Goal: Task Accomplishment & Management: Use online tool/utility

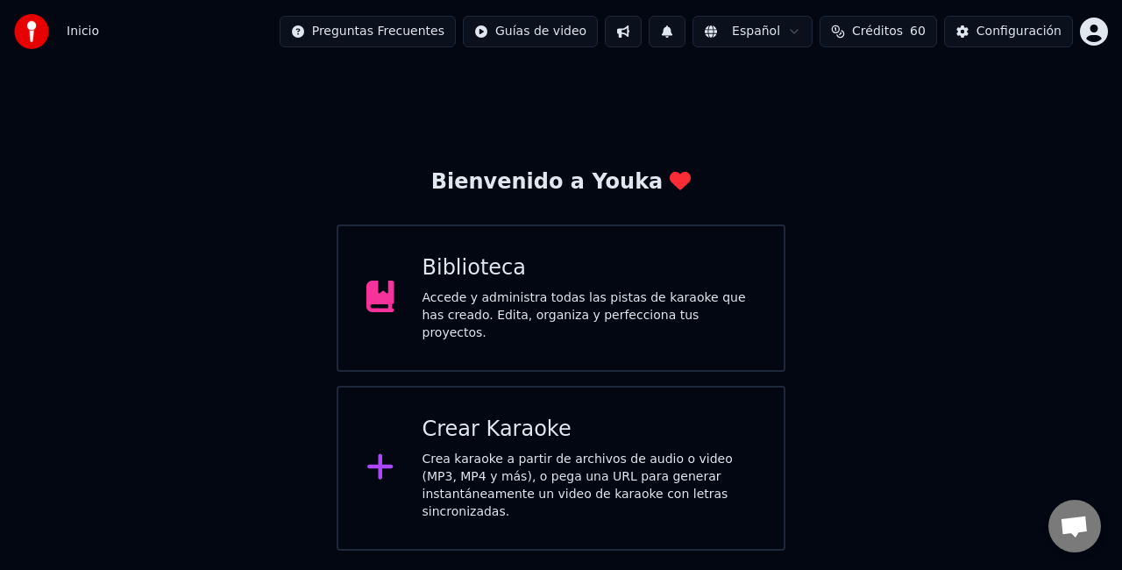
click at [531, 430] on div "Crear Karaoke" at bounding box center [590, 430] width 334 height 28
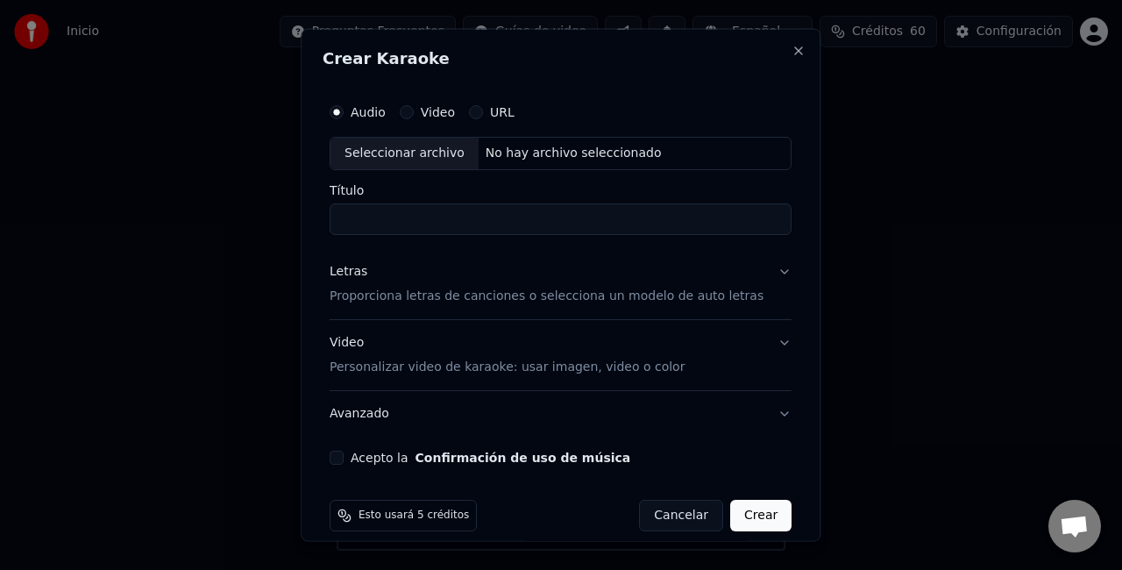
click at [421, 152] on div "Seleccionar archivo" at bounding box center [404, 154] width 148 height 32
click at [680, 215] on input "**********" at bounding box center [561, 219] width 462 height 32
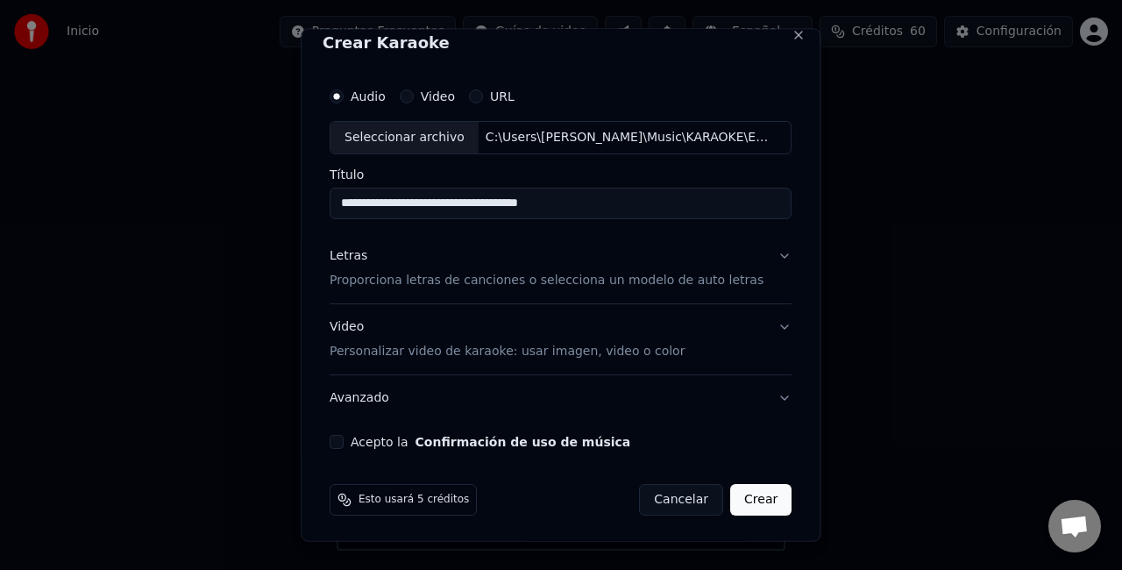
type input "**********"
click at [498, 279] on p "Proporciona letras de canciones o selecciona un modelo de auto letras" at bounding box center [547, 280] width 434 height 18
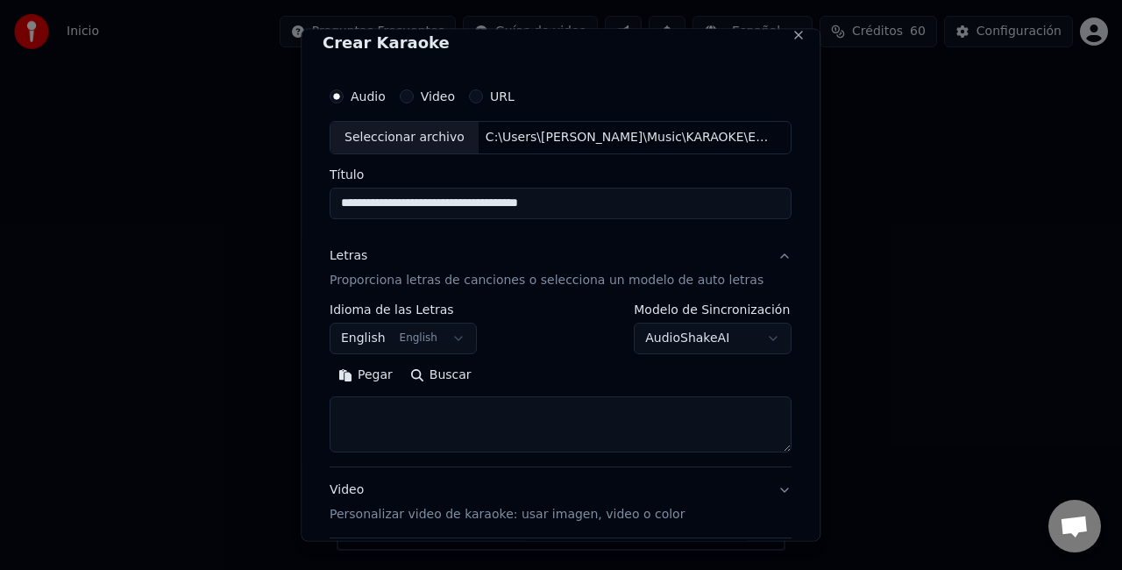
click at [450, 326] on button "English English" at bounding box center [403, 338] width 147 height 32
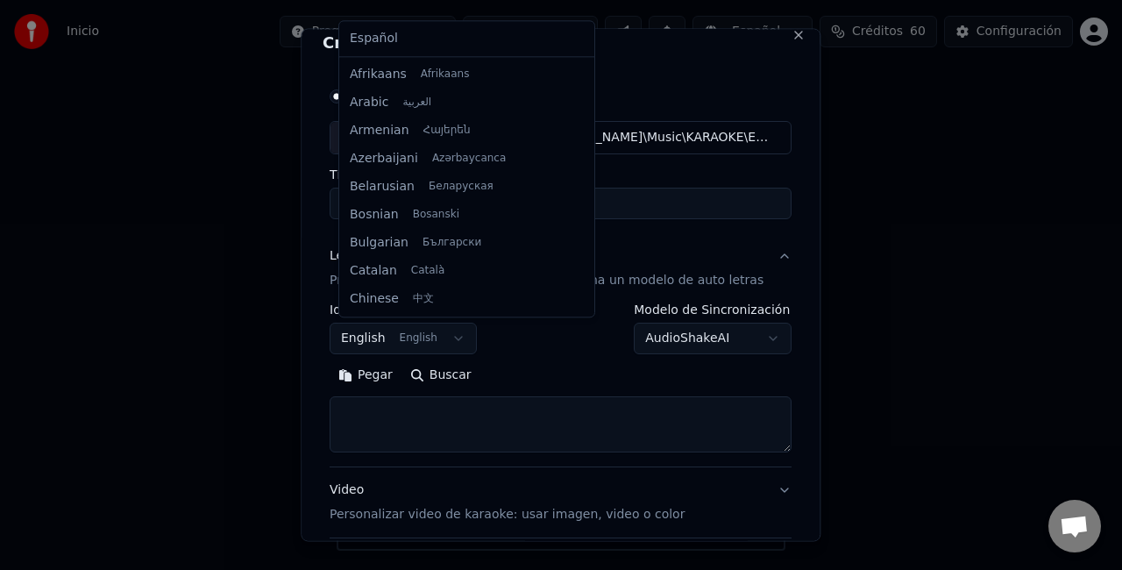
scroll to position [140, 0]
select select "**"
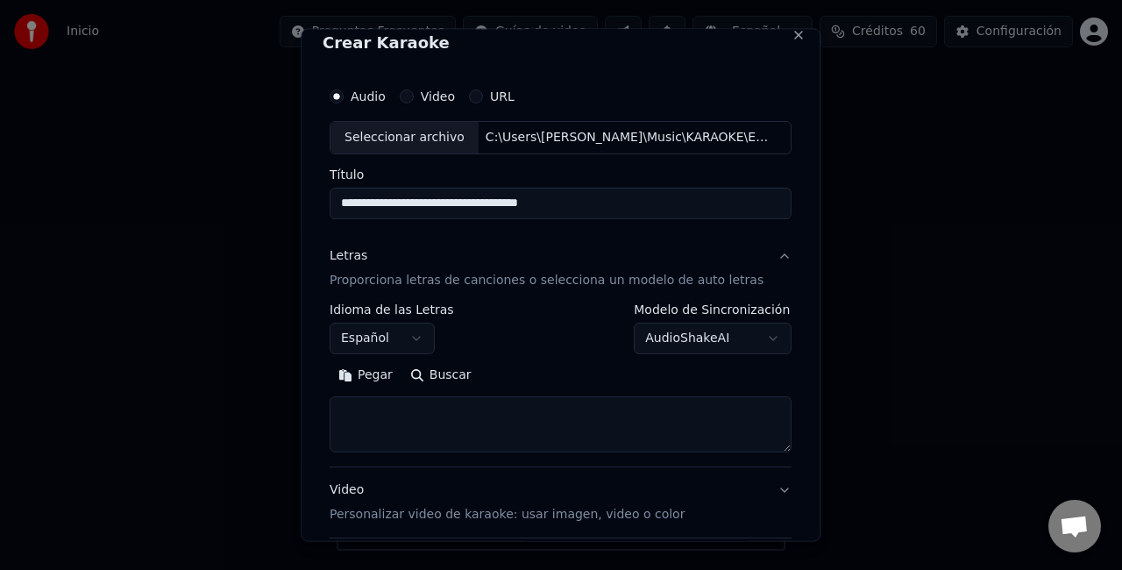
click at [374, 373] on button "Pegar" at bounding box center [366, 374] width 72 height 28
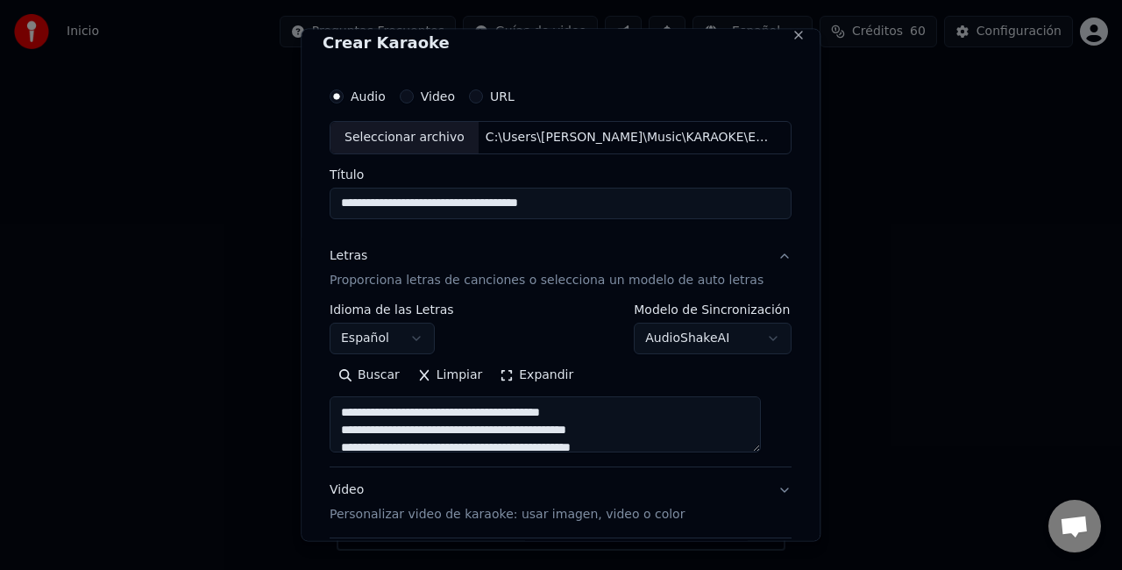
scroll to position [179, 0]
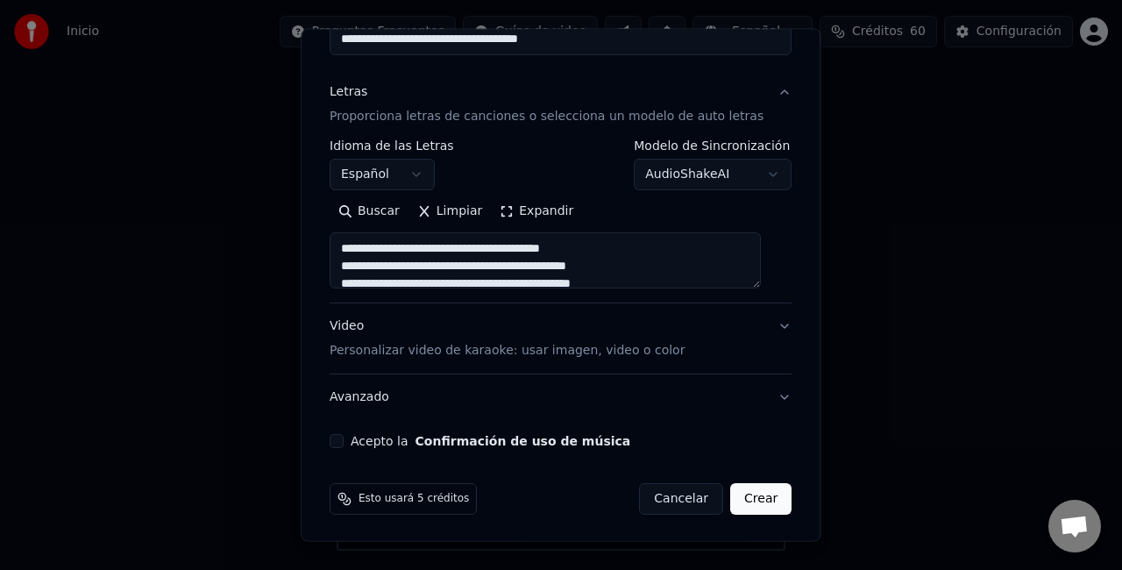
click at [344, 436] on button "Acepto la Confirmación de uso de música" at bounding box center [337, 441] width 14 height 14
click at [365, 344] on p "Personalizar video de karaoke: usar imagen, video o color" at bounding box center [507, 351] width 355 height 18
type textarea "**********"
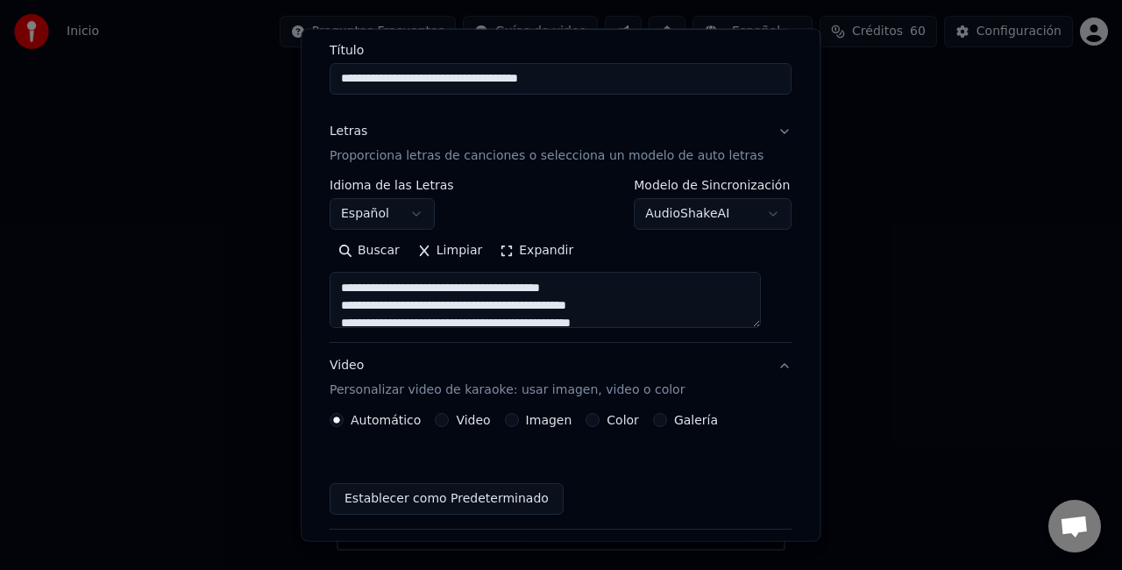
scroll to position [131, 0]
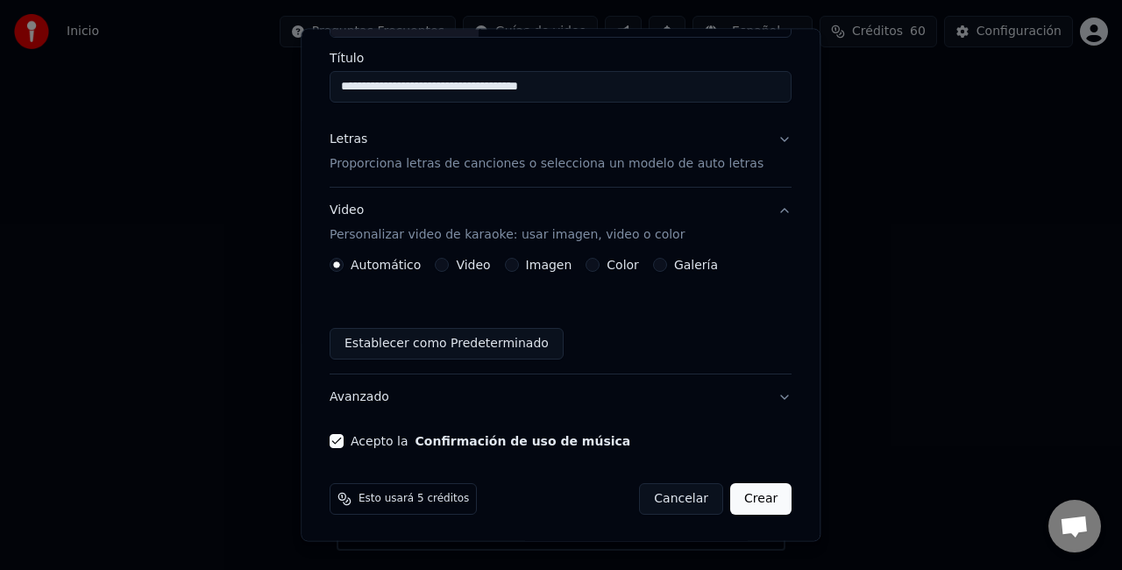
click at [531, 265] on label "Imagen" at bounding box center [549, 265] width 46 height 12
click at [519, 265] on button "Imagen" at bounding box center [512, 265] width 14 height 14
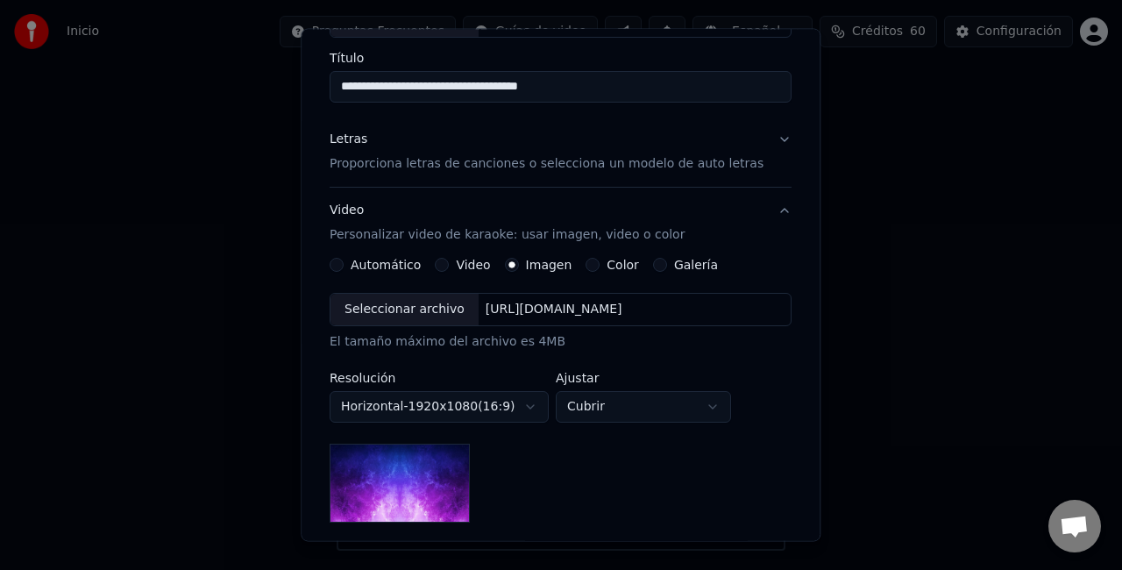
click at [414, 306] on div "Seleccionar archivo" at bounding box center [404, 310] width 148 height 32
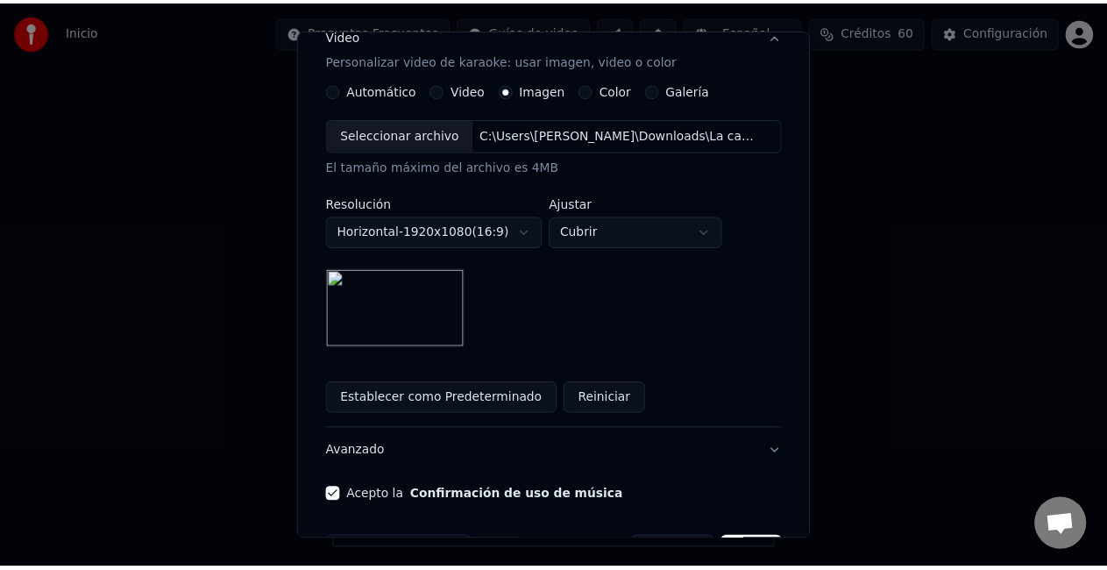
scroll to position [361, 0]
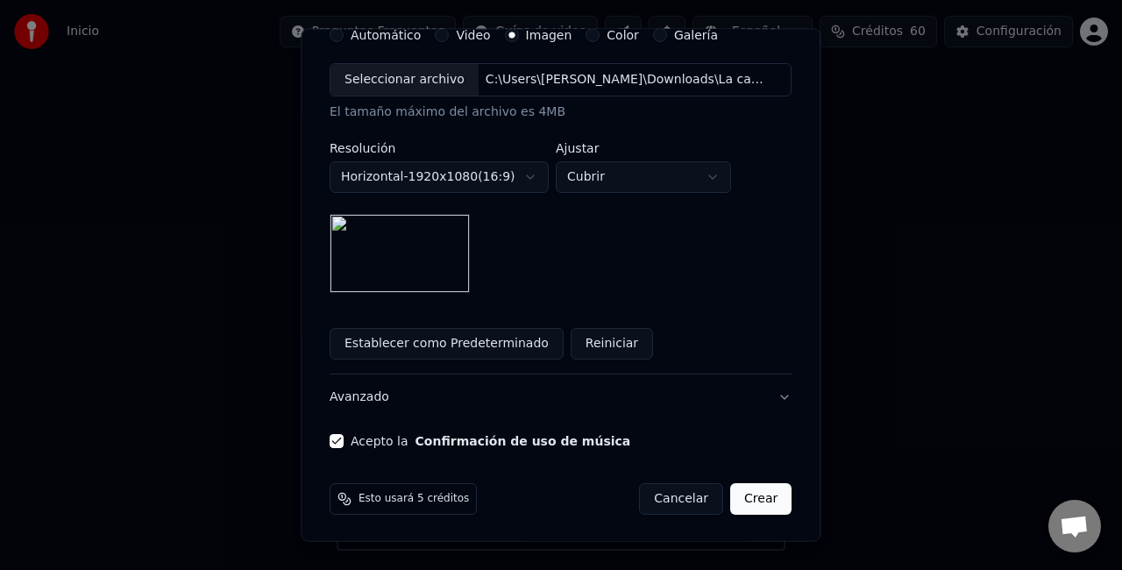
click at [745, 493] on button "Crear" at bounding box center [760, 499] width 61 height 32
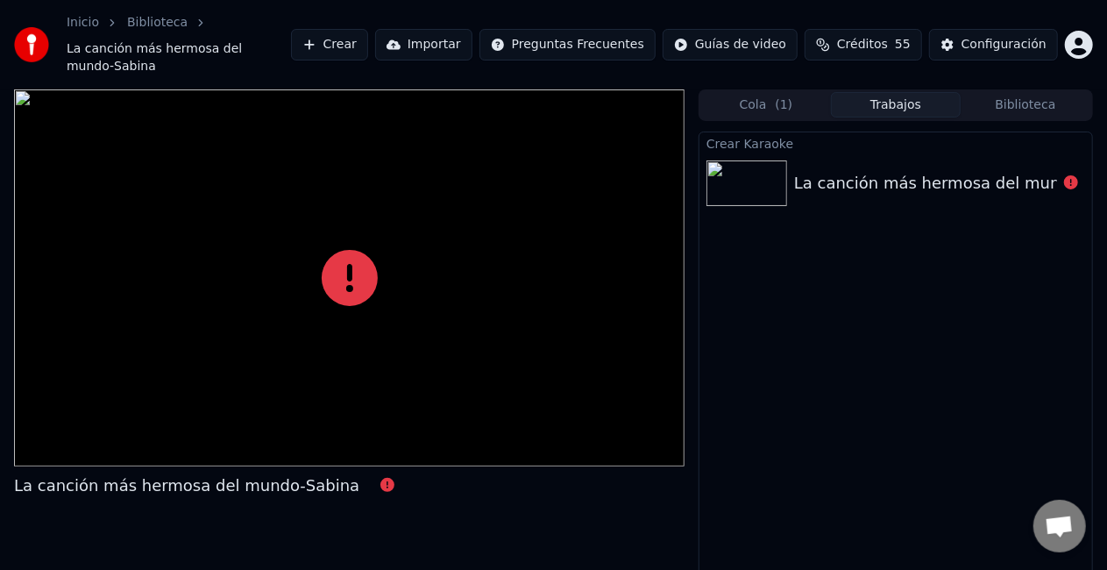
click at [900, 268] on div "Crear Karaoke La canción más hermosa del mundo-Sabina" at bounding box center [896, 373] width 394 height 485
click at [871, 171] on div "La canción más hermosa del mundo-Sabina" at bounding box center [966, 183] width 345 height 25
click at [872, 171] on div "La canción más hermosa del mundo-Sabina" at bounding box center [966, 183] width 345 height 25
click at [876, 171] on div "La canción más hermosa del mundo-Sabina" at bounding box center [966, 183] width 345 height 25
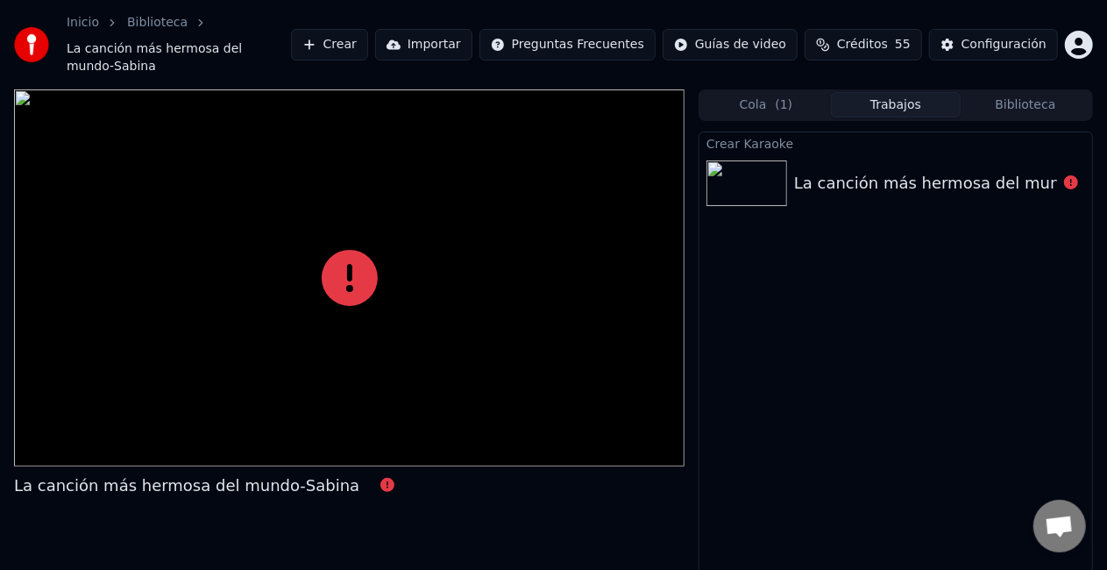
click at [876, 171] on div "La canción más hermosa del mundo-Sabina" at bounding box center [966, 183] width 345 height 25
click at [878, 171] on div "La canción más hermosa del mundo-Sabina" at bounding box center [966, 183] width 345 height 25
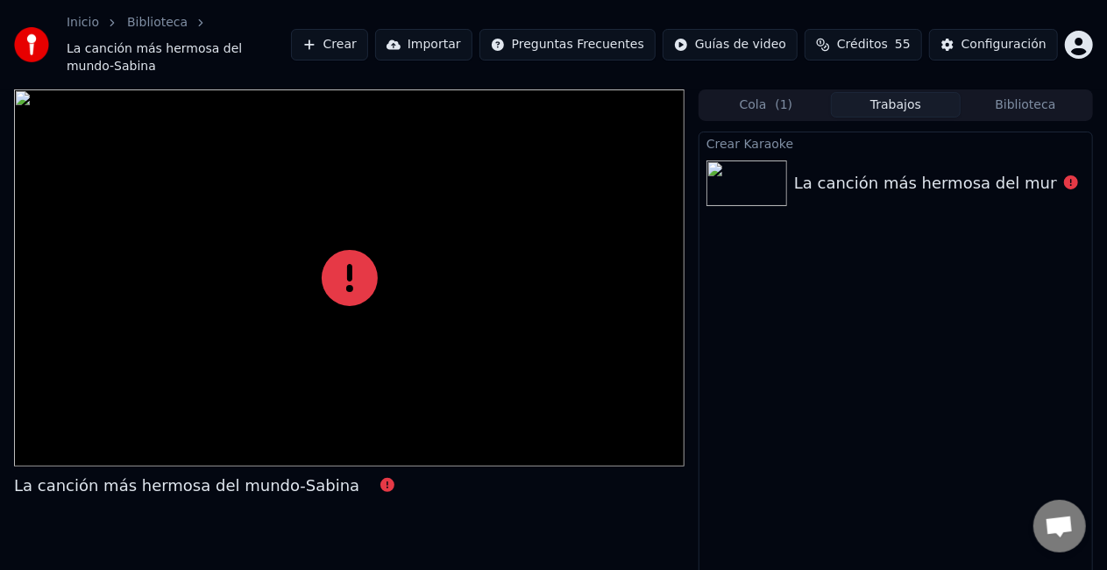
click at [878, 171] on div "La canción más hermosa del mundo-Sabina" at bounding box center [966, 183] width 345 height 25
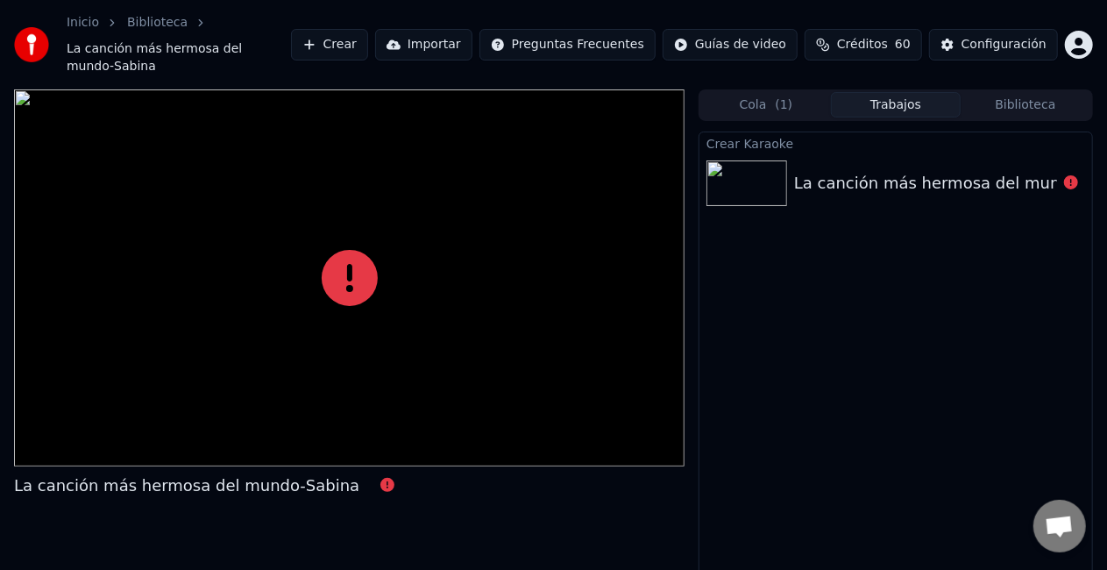
click at [878, 171] on div "La canción más hermosa del mundo-Sabina" at bounding box center [966, 183] width 345 height 25
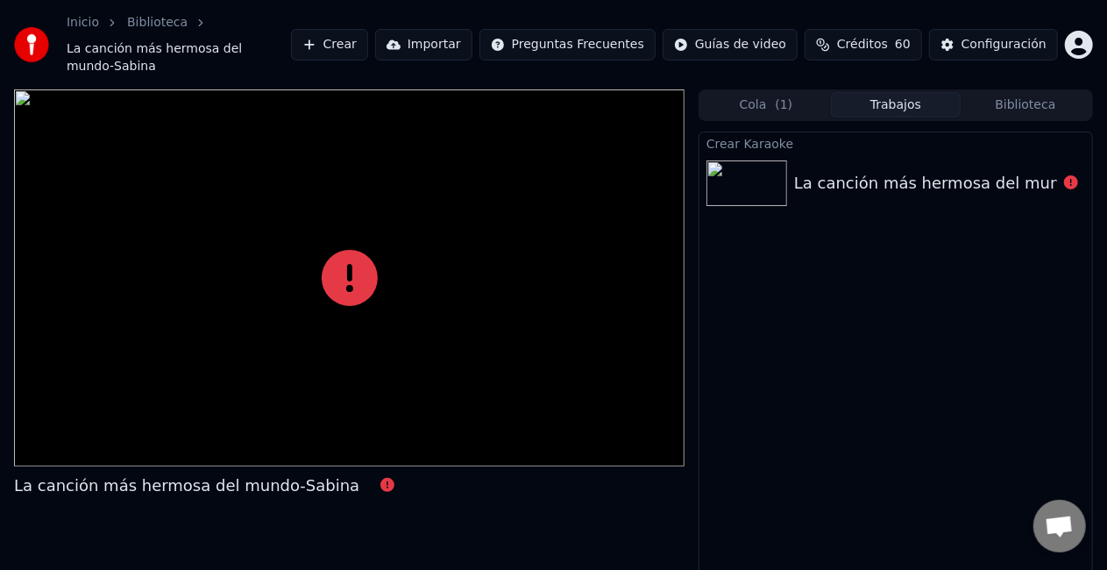
click at [878, 171] on div "La canción más hermosa del mundo-Sabina" at bounding box center [966, 183] width 345 height 25
click at [880, 171] on div "La canción más hermosa del mundo-Sabina" at bounding box center [966, 183] width 345 height 25
click at [528, 349] on div at bounding box center [349, 277] width 671 height 377
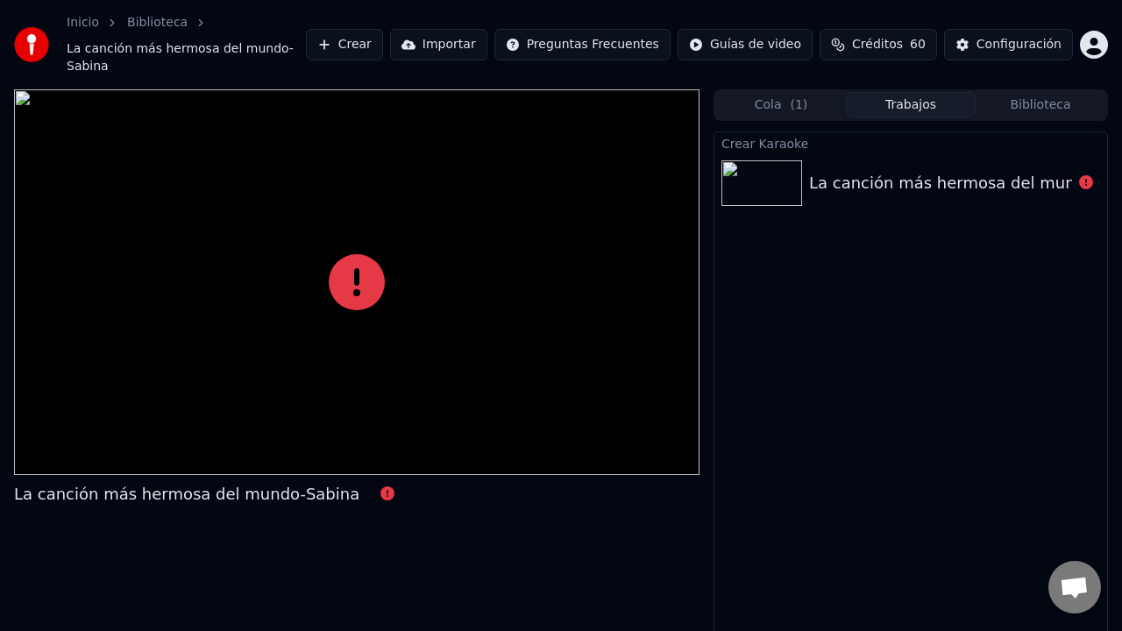
drag, startPoint x: 729, startPoint y: 326, endPoint x: 741, endPoint y: 324, distance: 11.5
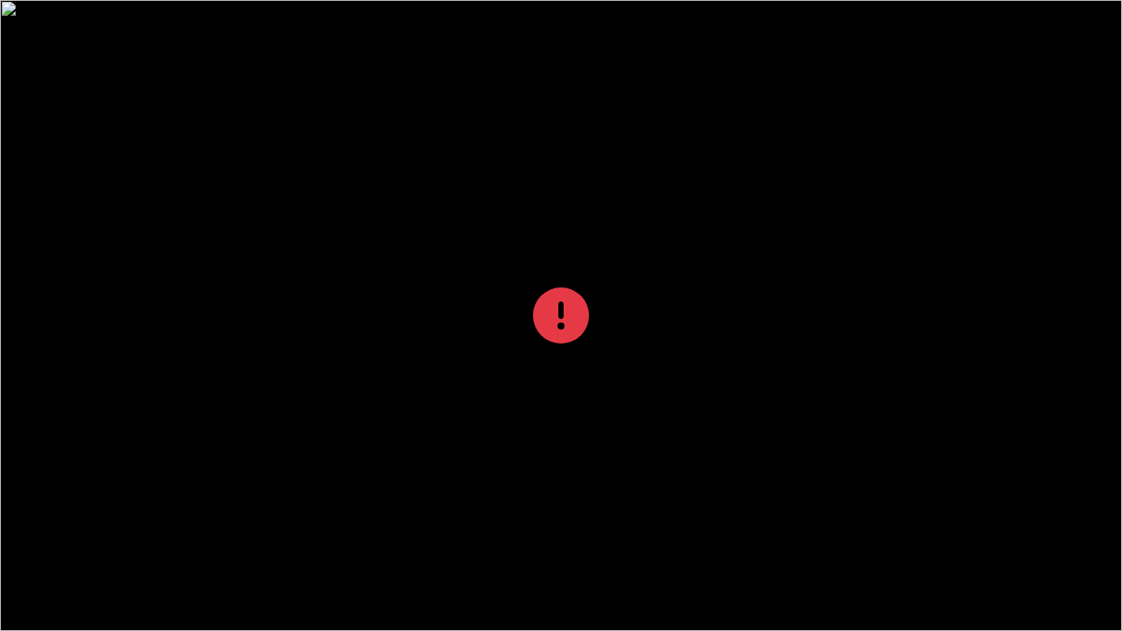
click at [733, 326] on div at bounding box center [561, 315] width 1122 height 631
click at [741, 324] on div at bounding box center [561, 315] width 1122 height 631
click at [859, 272] on div at bounding box center [561, 315] width 1122 height 631
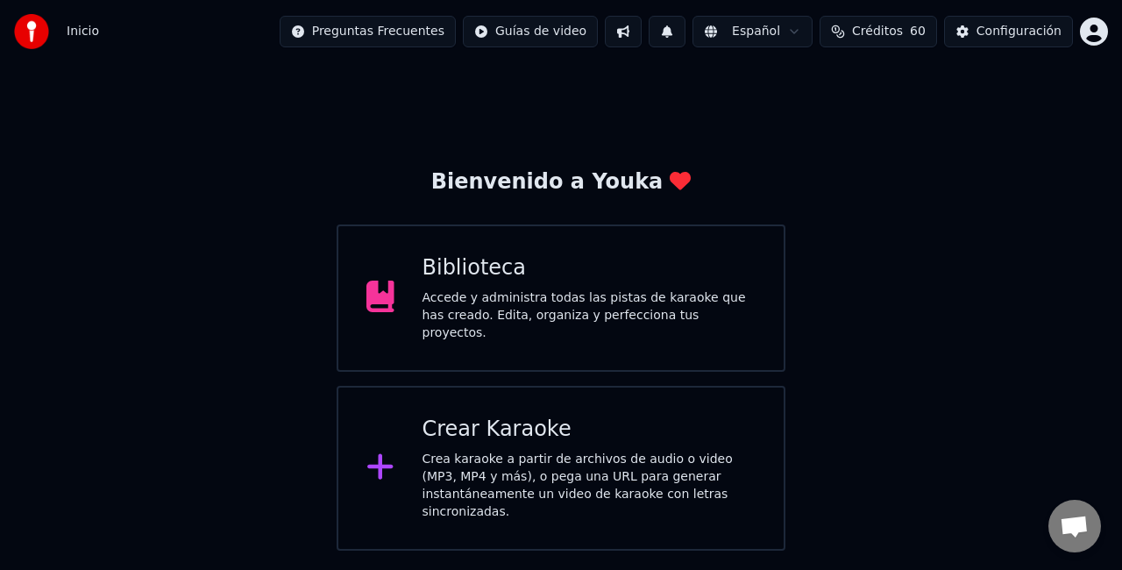
click at [505, 437] on div "Crear Karaoke Crea karaoke a partir de archivos de audio o video (MP3, MP4 y má…" at bounding box center [590, 468] width 334 height 105
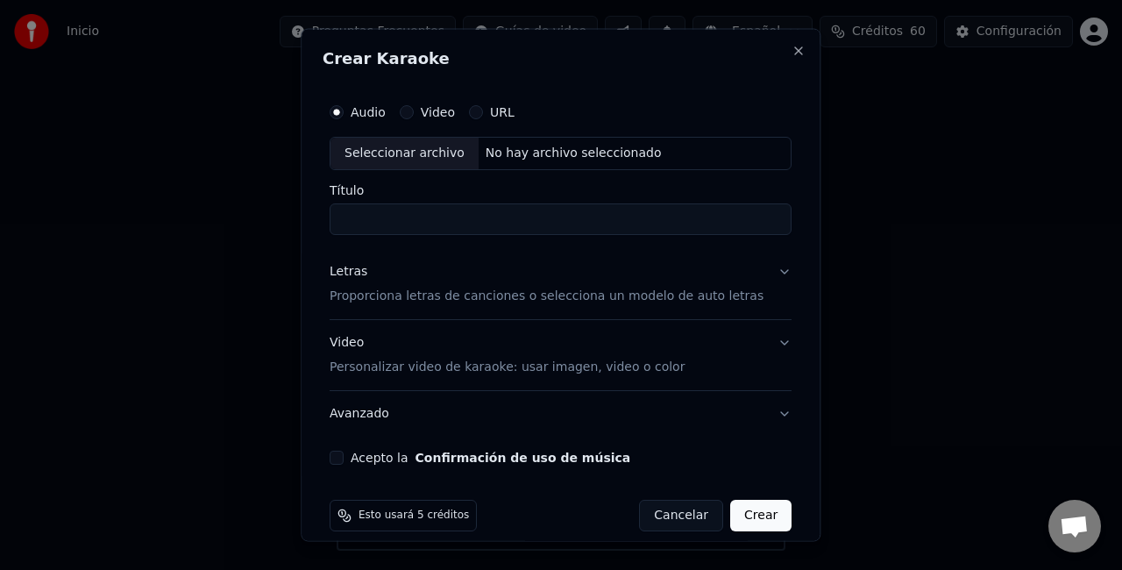
click at [391, 154] on div "Seleccionar archivo" at bounding box center [404, 154] width 148 height 32
click at [672, 219] on input "**********" at bounding box center [561, 219] width 462 height 32
type input "**********"
click at [556, 300] on p "Proporciona letras de canciones o selecciona un modelo de auto letras" at bounding box center [547, 296] width 434 height 18
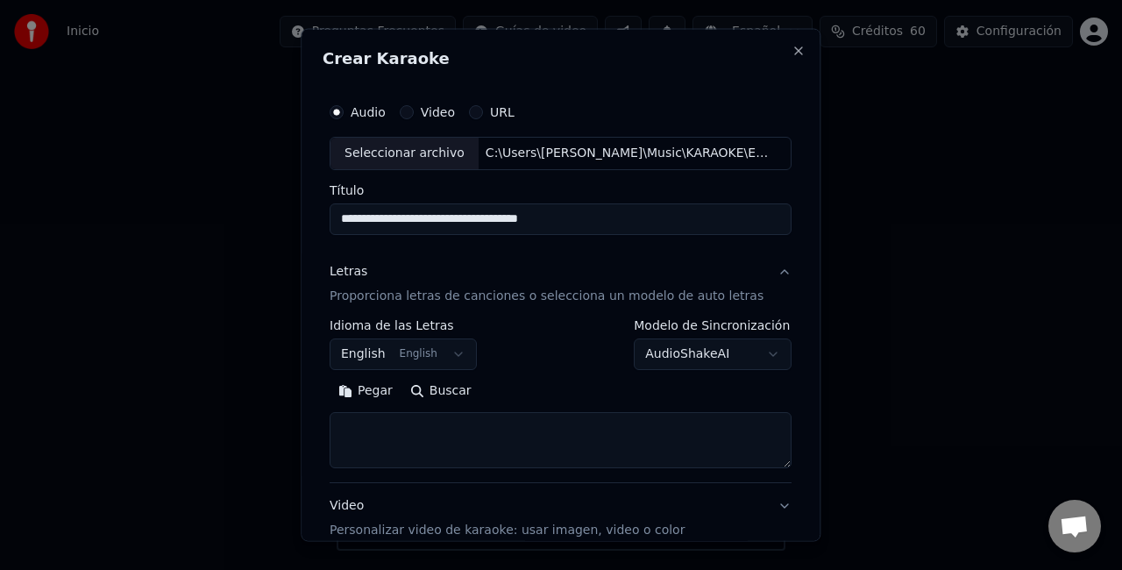
click at [461, 345] on button "English English" at bounding box center [403, 354] width 147 height 32
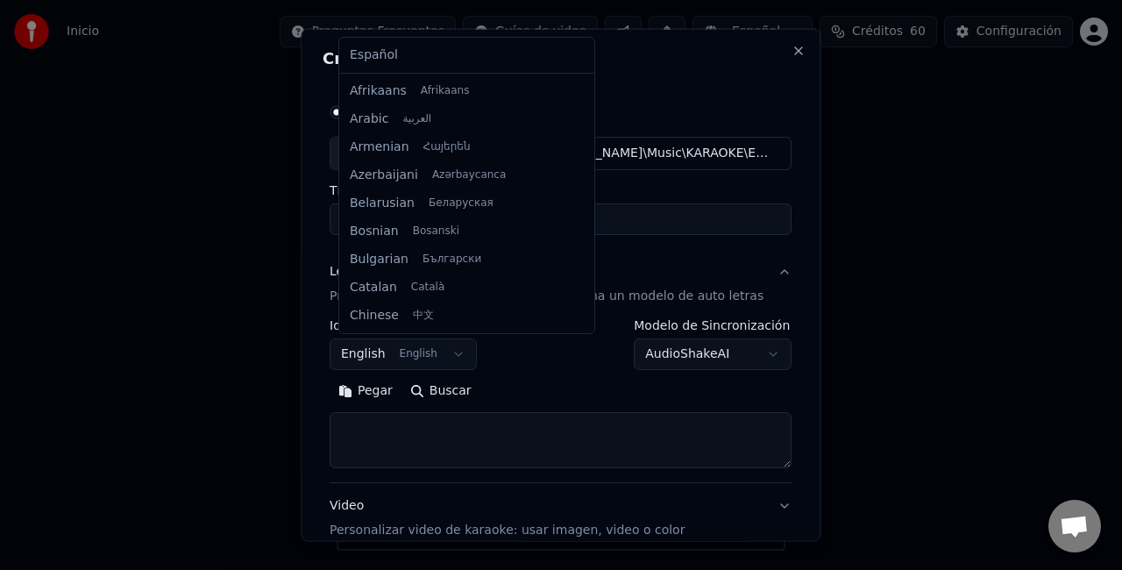
scroll to position [140, 0]
select select "**"
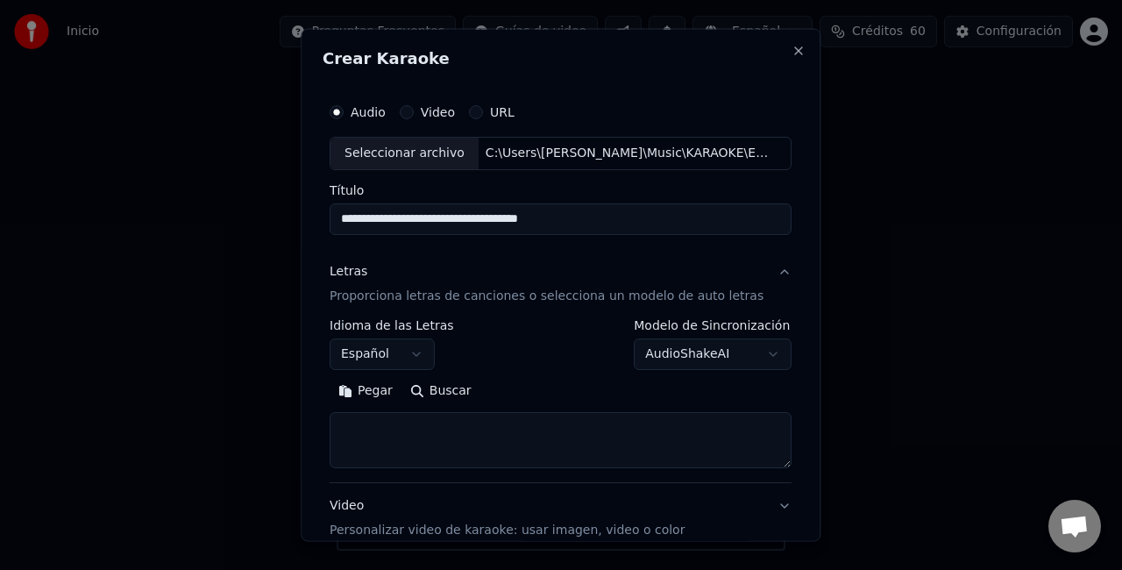
scroll to position [88, 0]
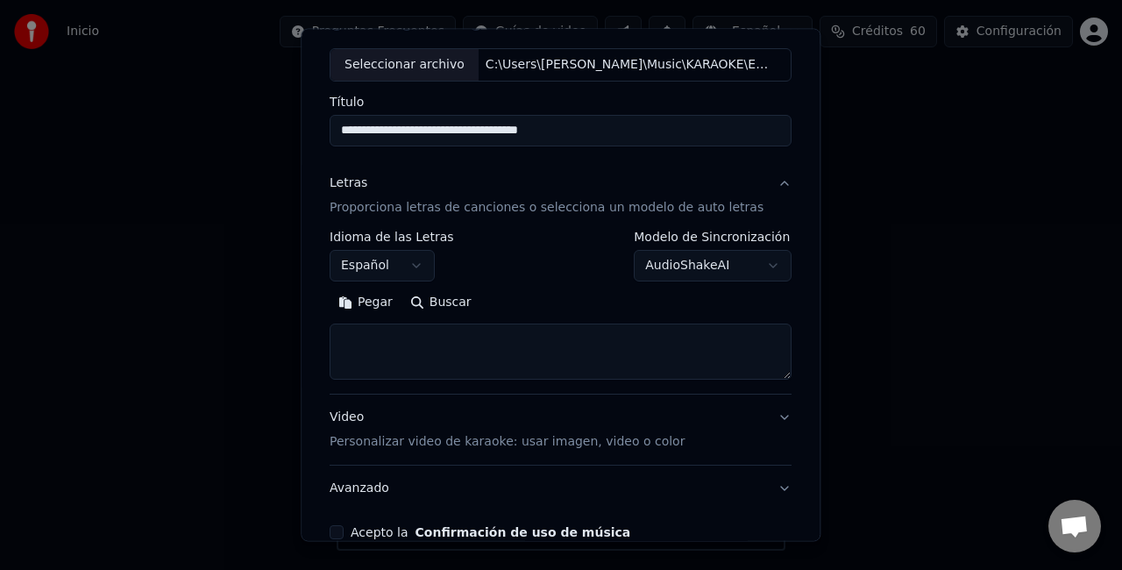
click at [373, 309] on button "Pegar" at bounding box center [366, 302] width 72 height 28
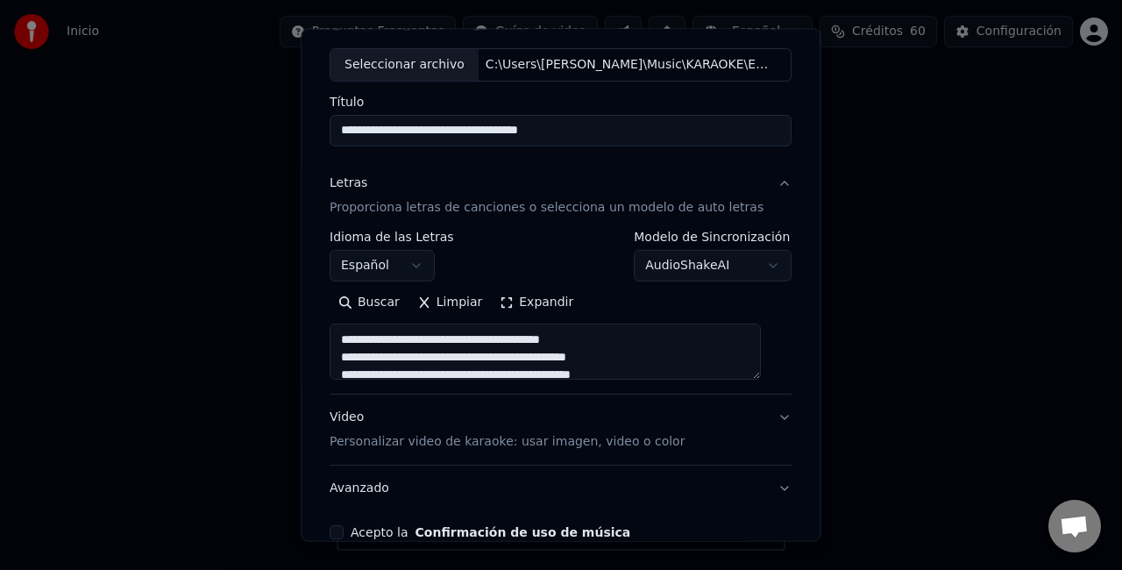
scroll to position [179, 0]
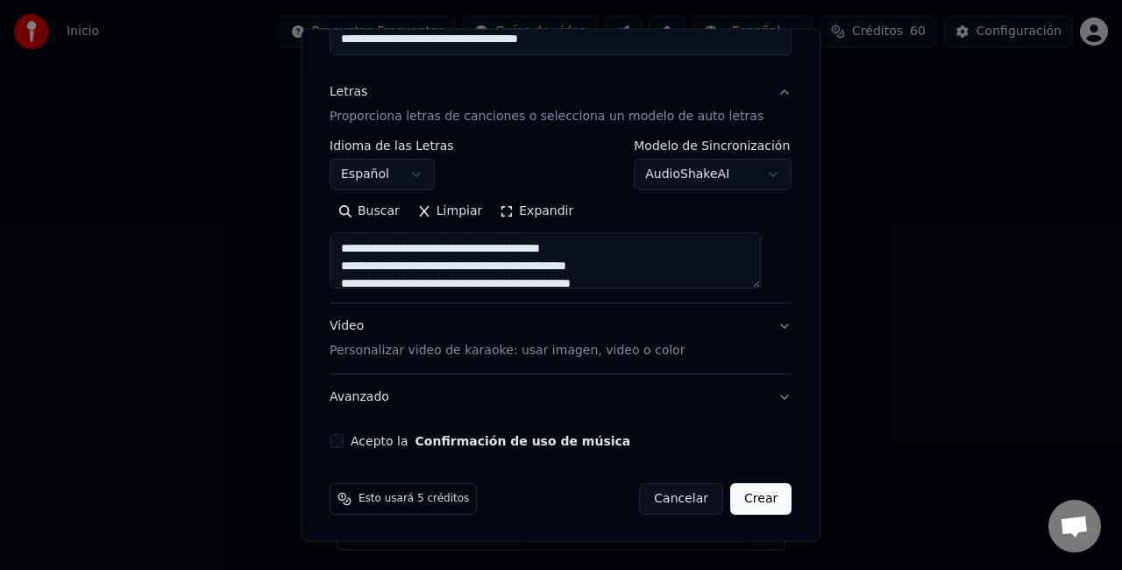
click at [360, 337] on div "Video Personalizar video de karaoke: usar imagen, video o color" at bounding box center [507, 338] width 355 height 42
type textarea "**********"
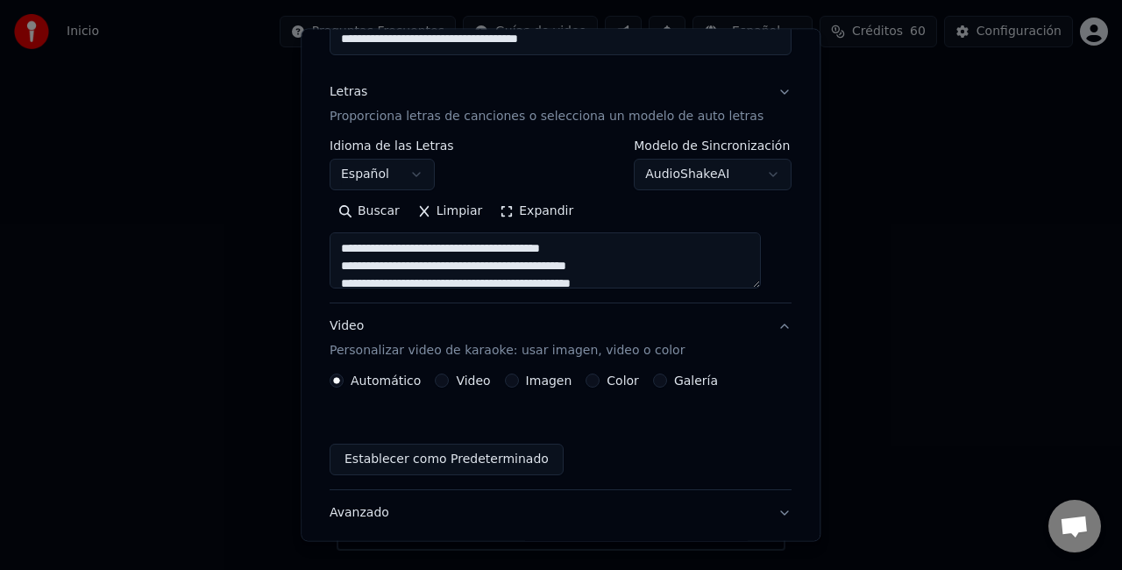
scroll to position [131, 0]
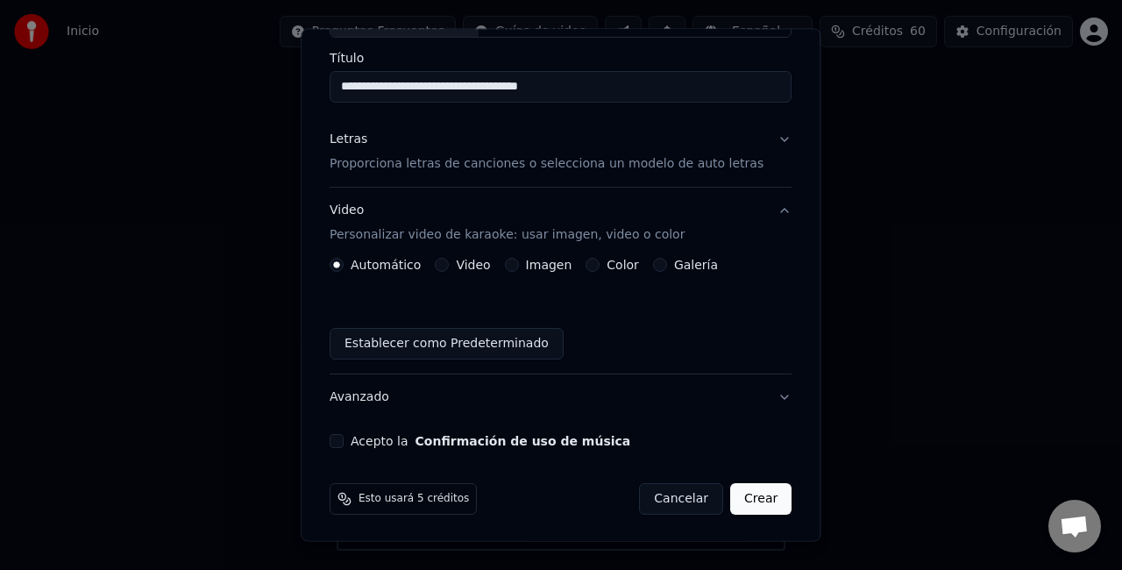
click at [530, 266] on label "Imagen" at bounding box center [549, 265] width 46 height 12
click at [519, 266] on button "Imagen" at bounding box center [512, 265] width 14 height 14
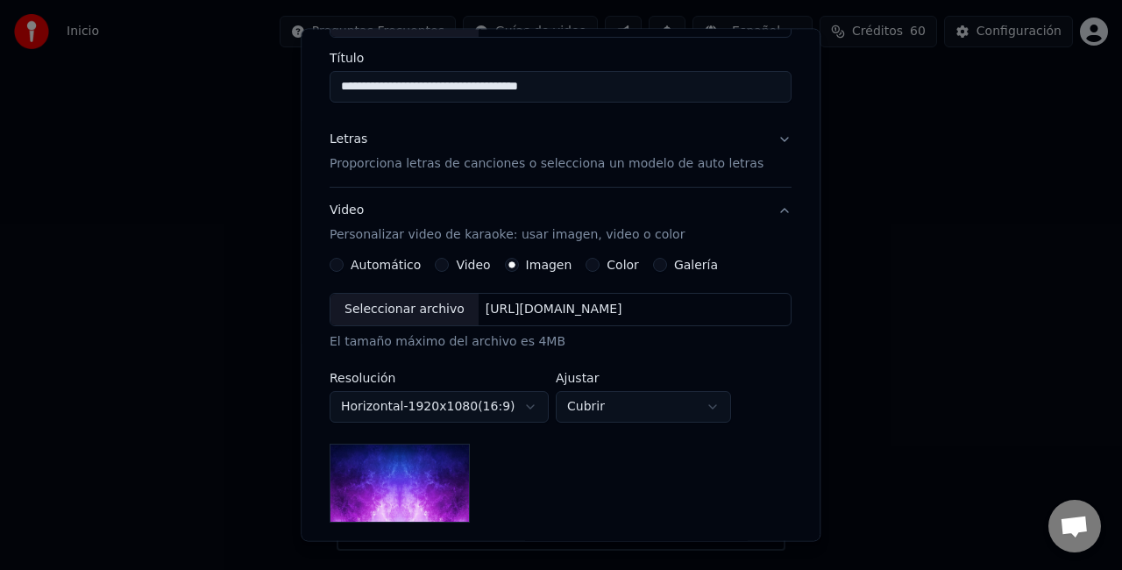
click at [445, 302] on div "Seleccionar archivo" at bounding box center [404, 310] width 148 height 32
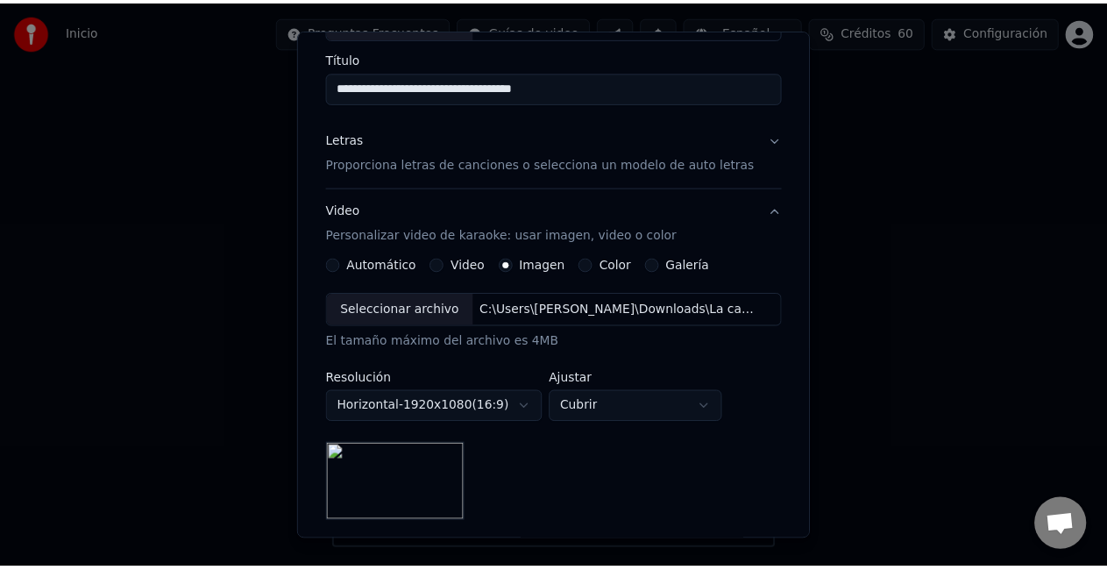
scroll to position [361, 0]
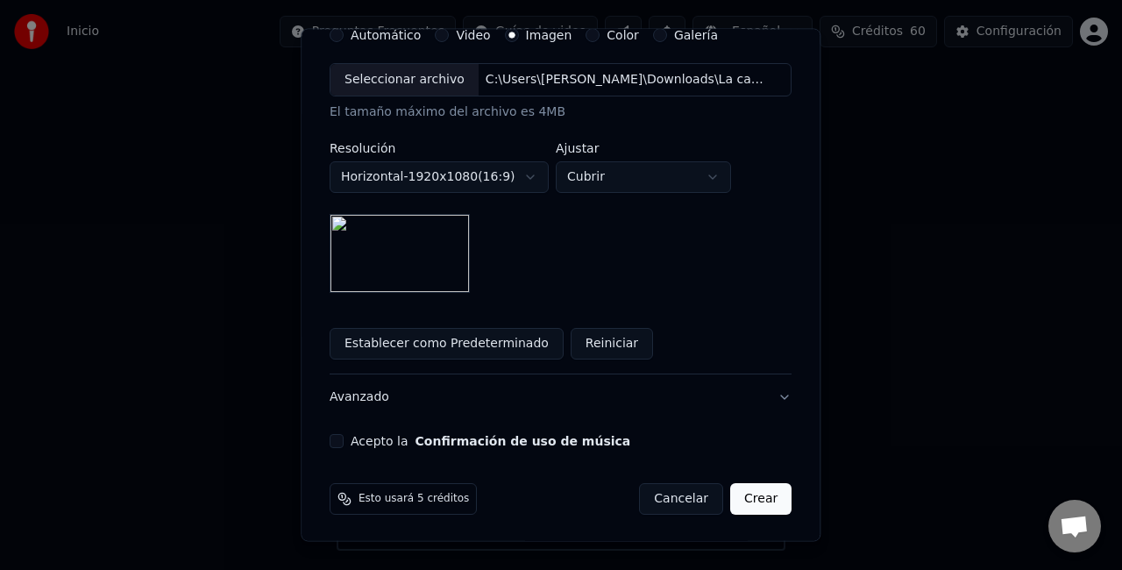
click at [344, 438] on button "Acepto la Confirmación de uso de música" at bounding box center [337, 441] width 14 height 14
click at [737, 501] on button "Crear" at bounding box center [760, 499] width 61 height 32
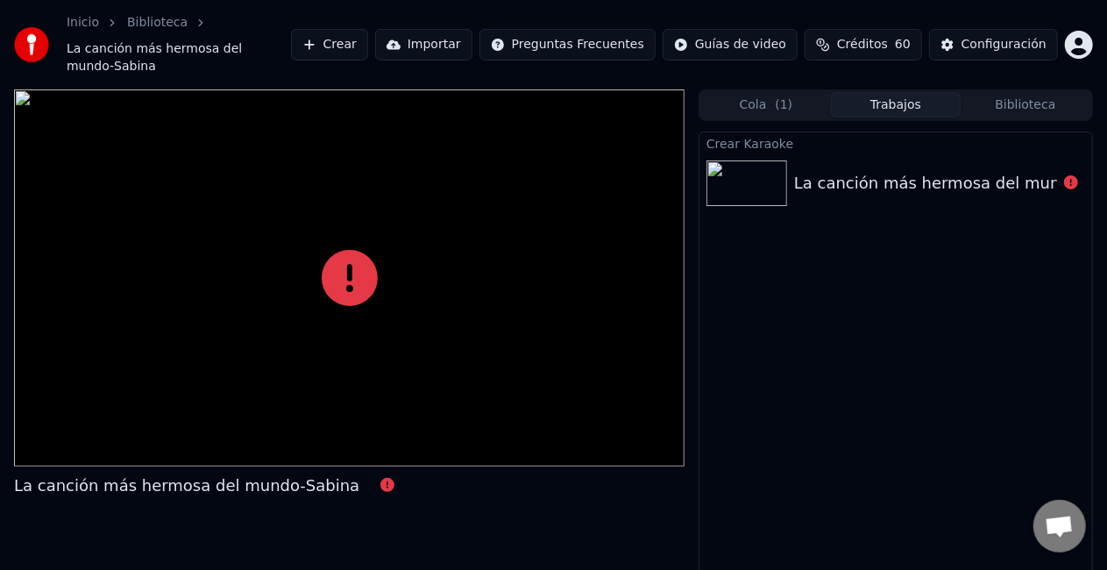
click at [827, 128] on div "Crear Karaoke La canción más hermosa del mundo-Sabina" at bounding box center [896, 372] width 394 height 488
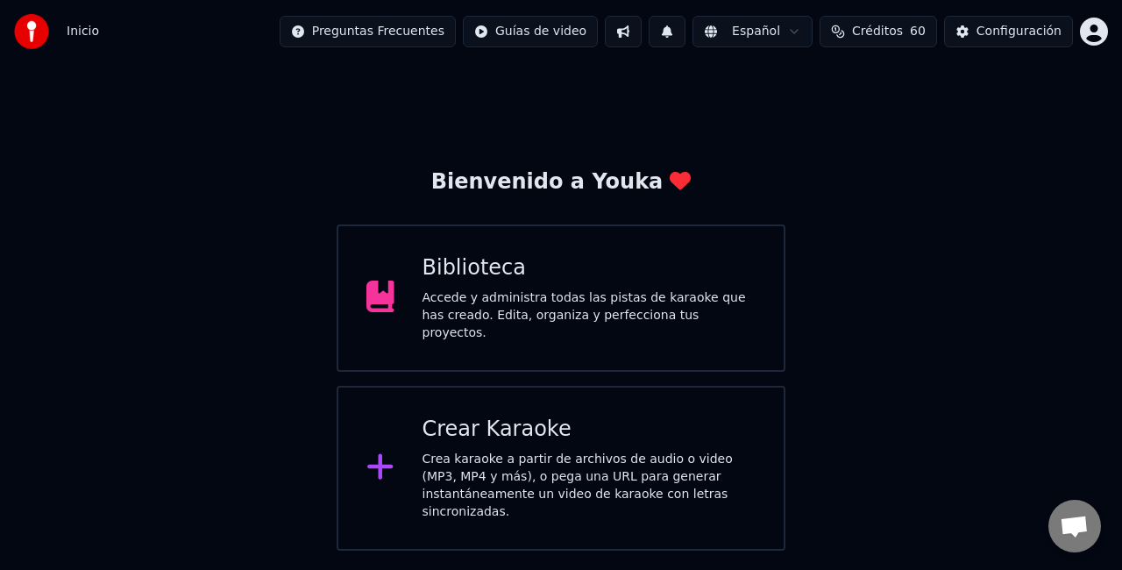
click at [458, 451] on div "Crea karaoke a partir de archivos de audio o video (MP3, MP4 y más), o pega una…" at bounding box center [590, 486] width 334 height 70
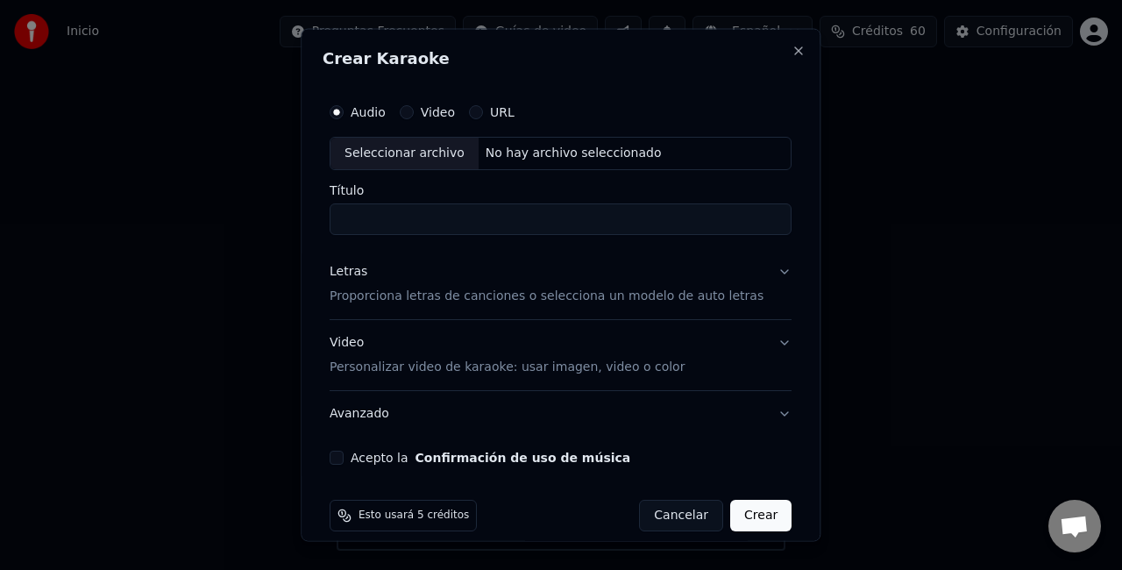
click at [398, 146] on div "Seleccionar archivo" at bounding box center [404, 154] width 148 height 32
click at [673, 216] on input "**********" at bounding box center [561, 219] width 462 height 32
type input "**********"
click at [485, 296] on p "Proporciona letras de canciones o selecciona un modelo de auto letras" at bounding box center [547, 296] width 434 height 18
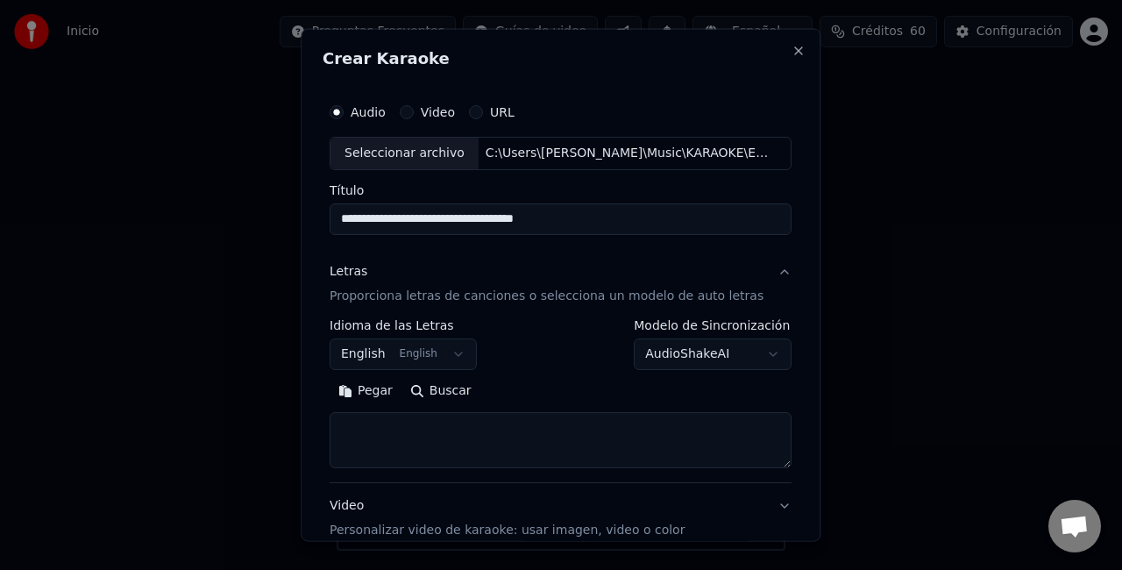
click at [451, 350] on body "**********" at bounding box center [561, 275] width 1122 height 551
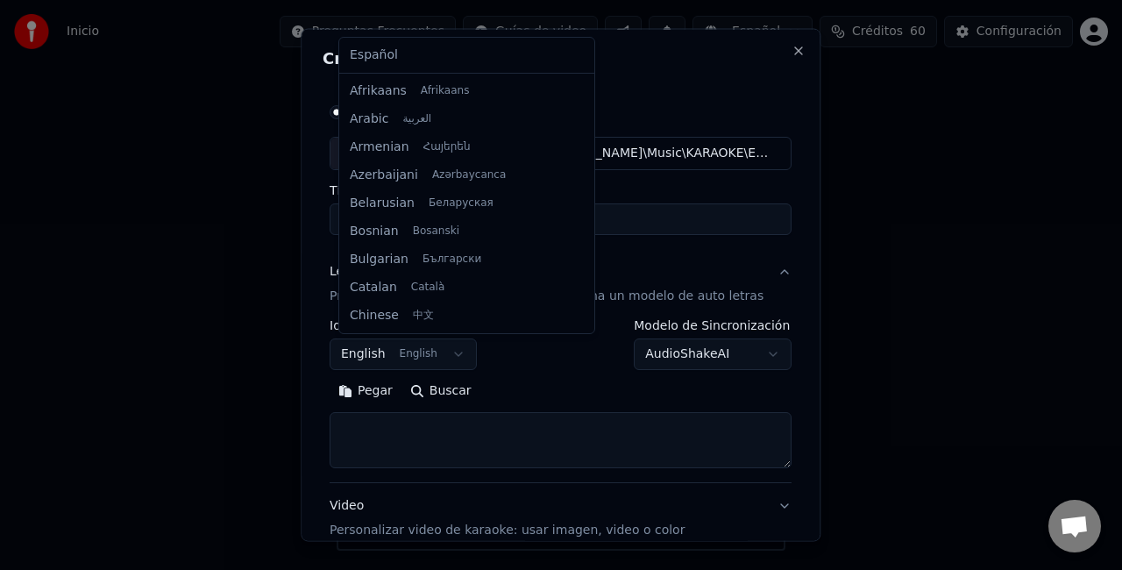
scroll to position [140, 0]
click at [391, 37] on div "Español Afrikaans Afrikaans Arabic العربية Armenian Հայերեն Azerbaijani Azərbay…" at bounding box center [466, 185] width 257 height 297
select select "**"
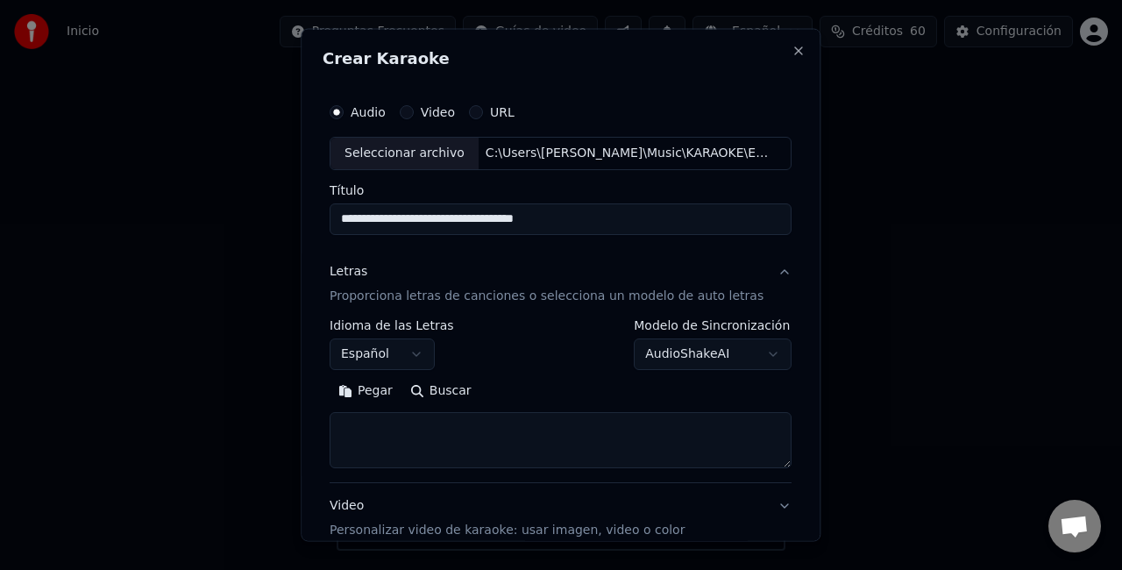
click at [373, 387] on button "Pegar" at bounding box center [366, 390] width 72 height 28
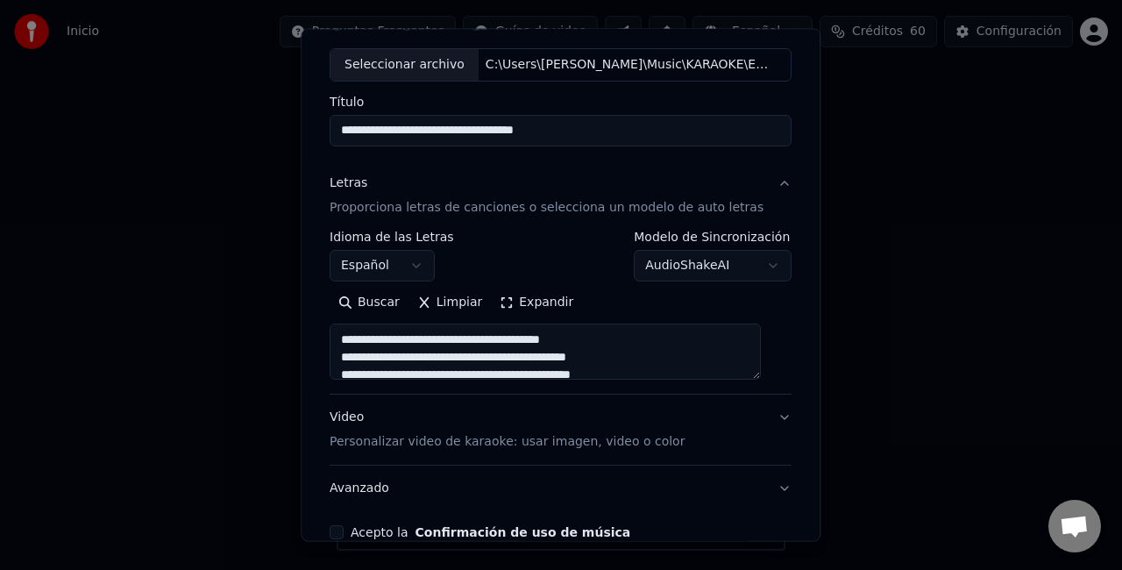
scroll to position [175, 0]
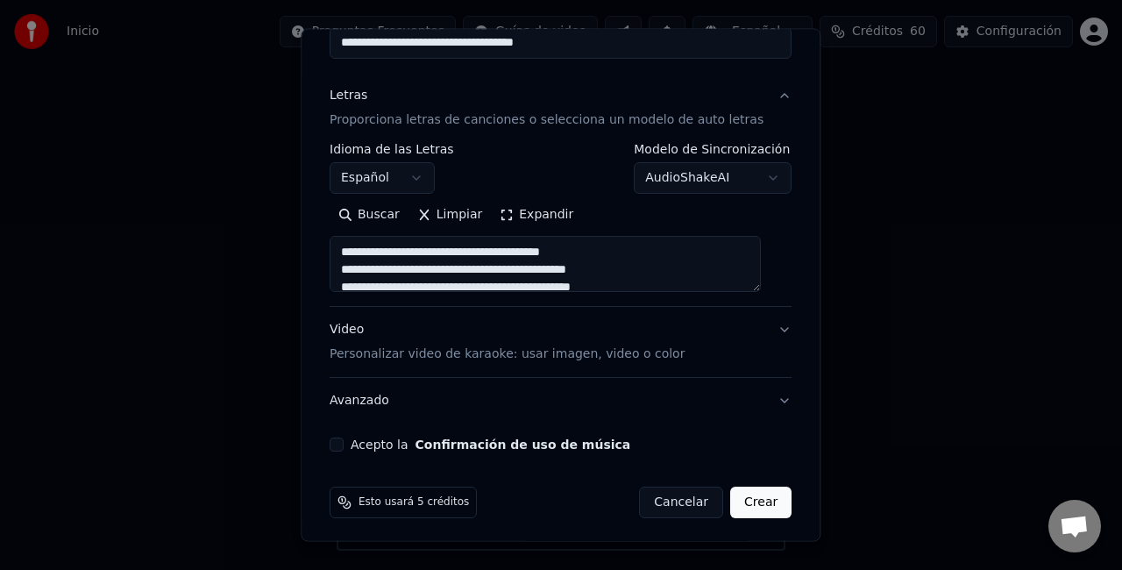
click at [633, 354] on p "Personalizar video de karaoke: usar imagen, video o color" at bounding box center [507, 354] width 355 height 18
type textarea "**********"
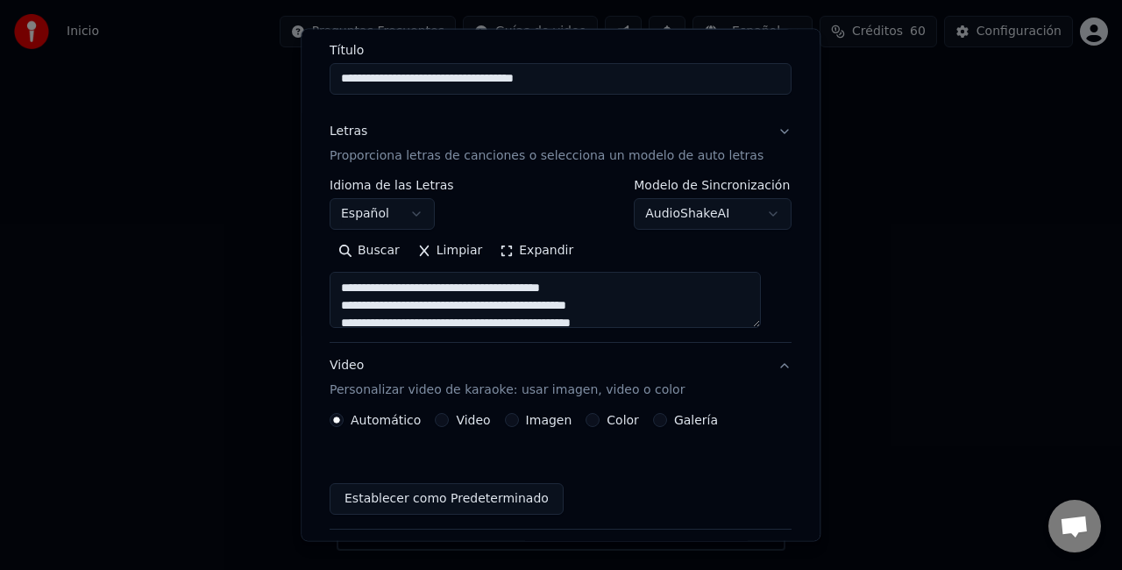
scroll to position [131, 0]
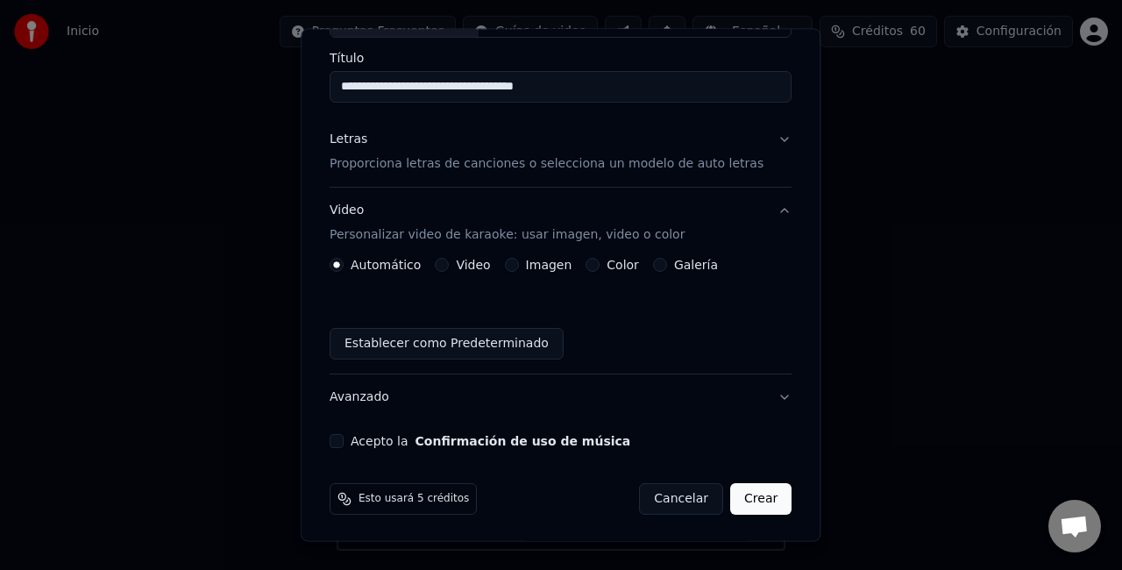
click at [521, 264] on div "Imagen" at bounding box center [539, 265] width 68 height 14
click at [526, 264] on div "Imagen" at bounding box center [539, 265] width 68 height 14
click at [537, 259] on label "Imagen" at bounding box center [549, 265] width 46 height 12
click at [519, 258] on button "Imagen" at bounding box center [512, 265] width 14 height 14
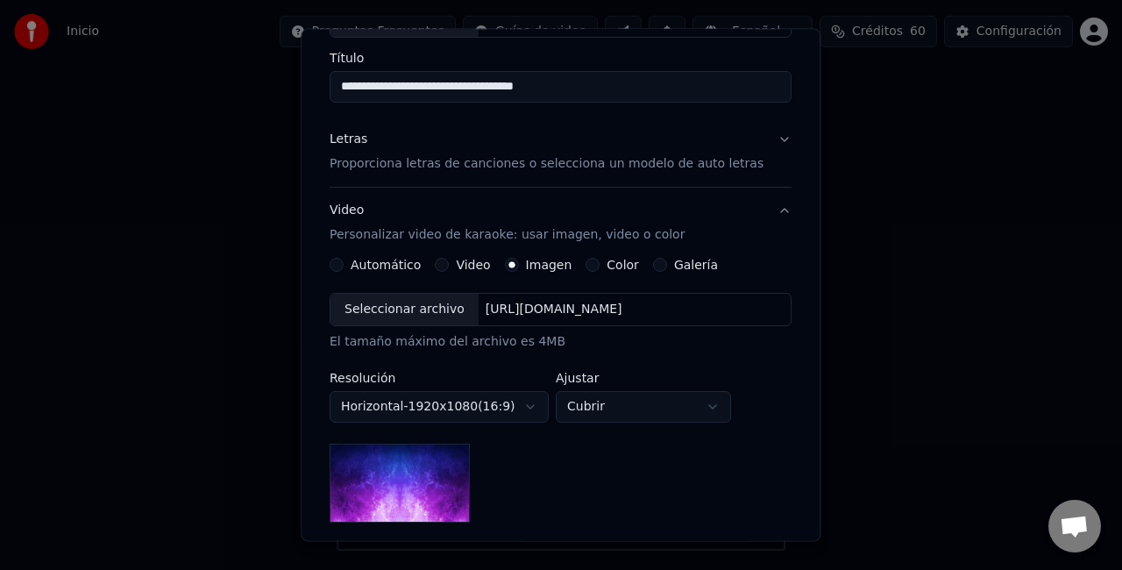
click at [437, 309] on div "Seleccionar archivo" at bounding box center [404, 310] width 148 height 32
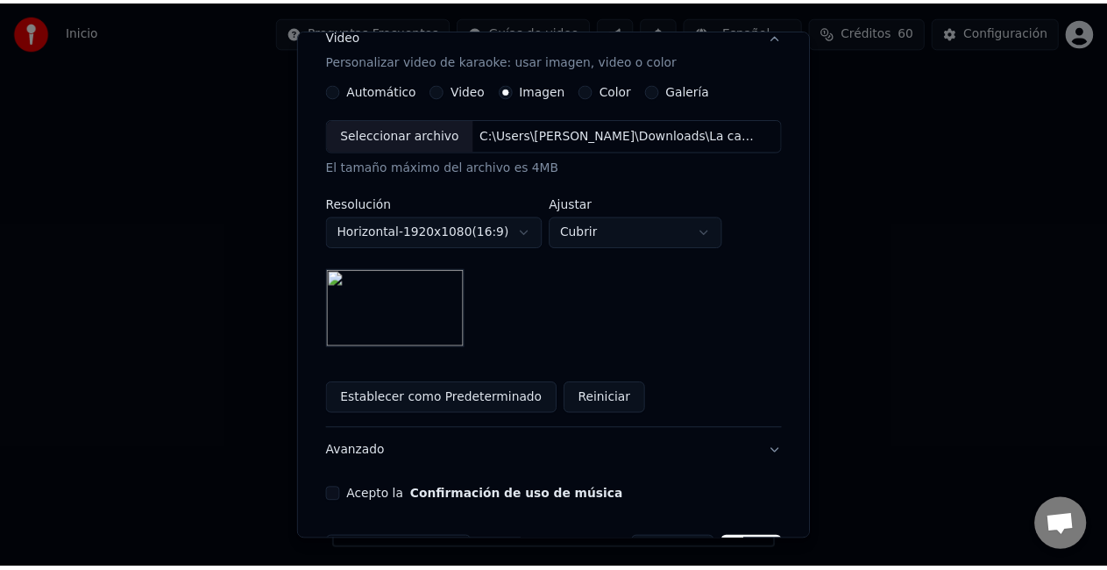
scroll to position [361, 0]
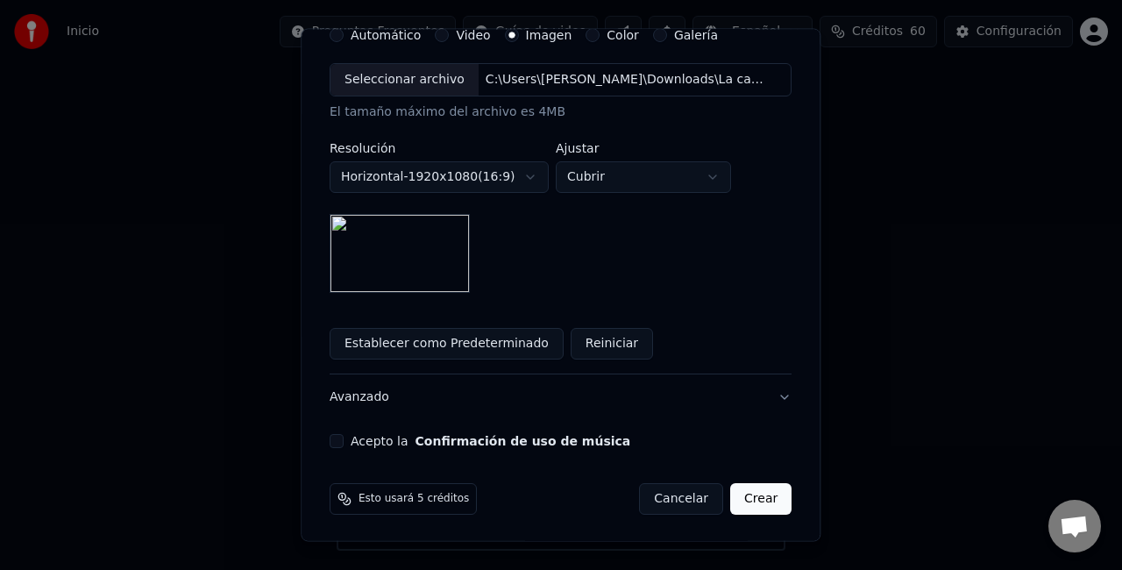
click at [344, 435] on button "Acepto la Confirmación de uso de música" at bounding box center [337, 441] width 14 height 14
click at [730, 496] on button "Crear" at bounding box center [760, 499] width 61 height 32
